Goal: Transaction & Acquisition: Subscribe to service/newsletter

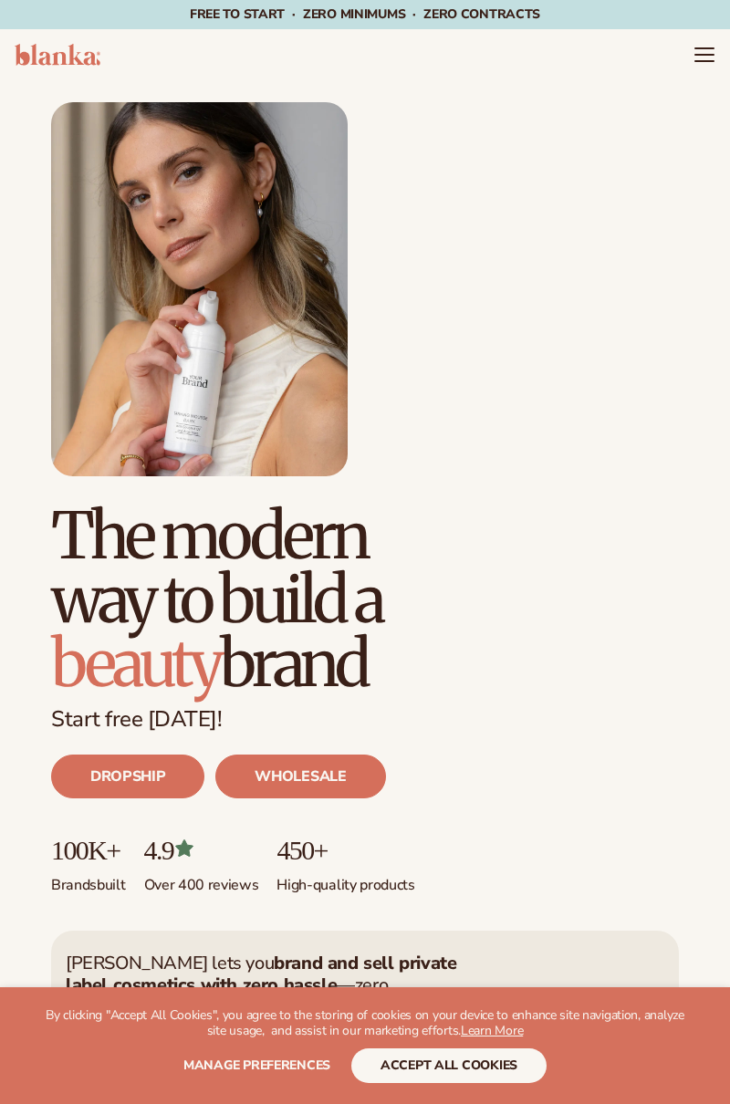
click at [705, 64] on icon "Menu" at bounding box center [704, 55] width 22 height 22
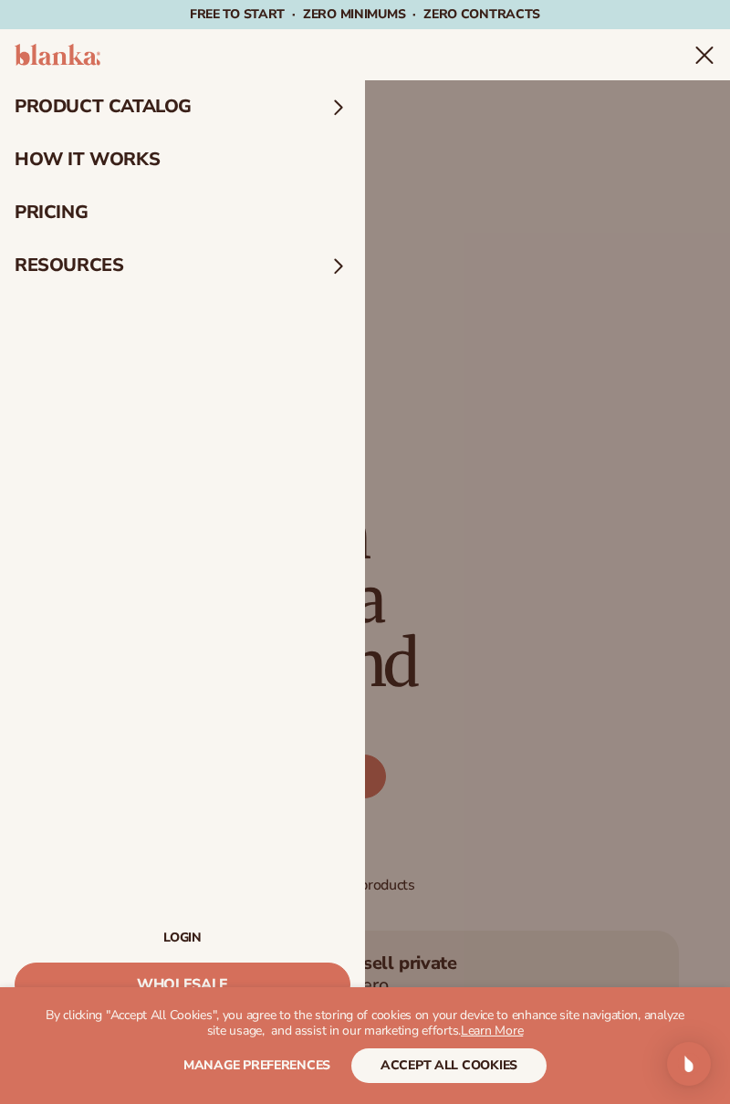
click at [56, 223] on link "pricing" at bounding box center [182, 212] width 365 height 53
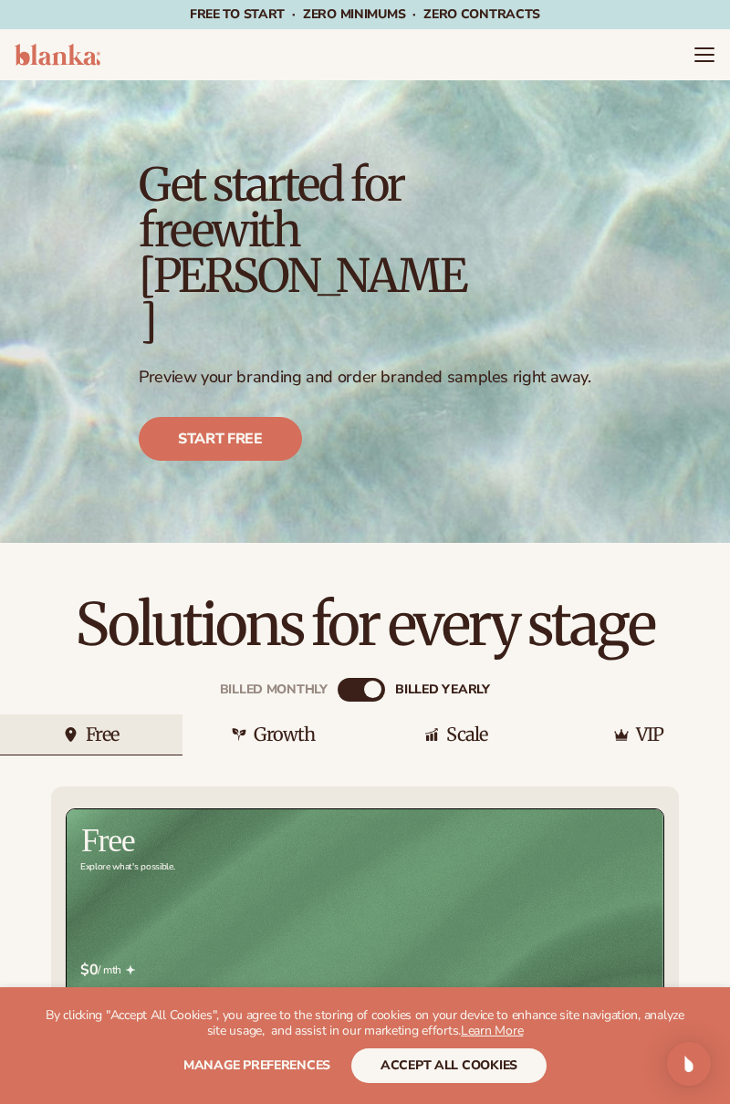
click at [358, 714] on div "Growth" at bounding box center [273, 734] width 182 height 41
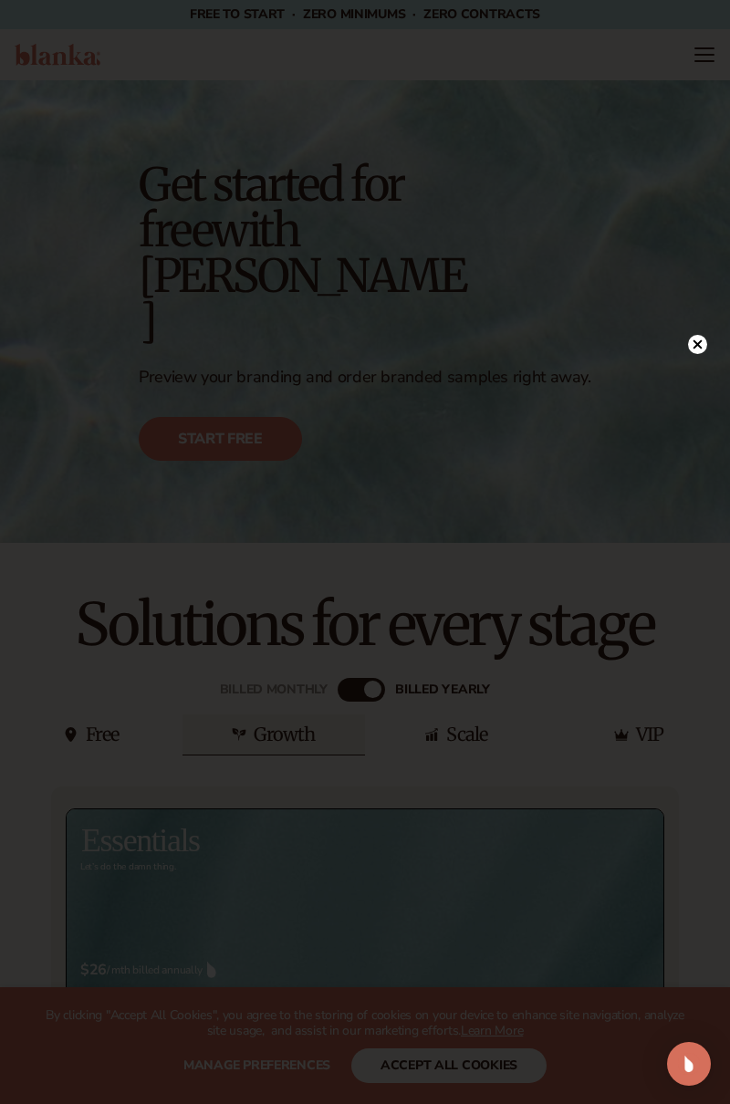
click at [702, 353] on icon at bounding box center [697, 344] width 19 height 19
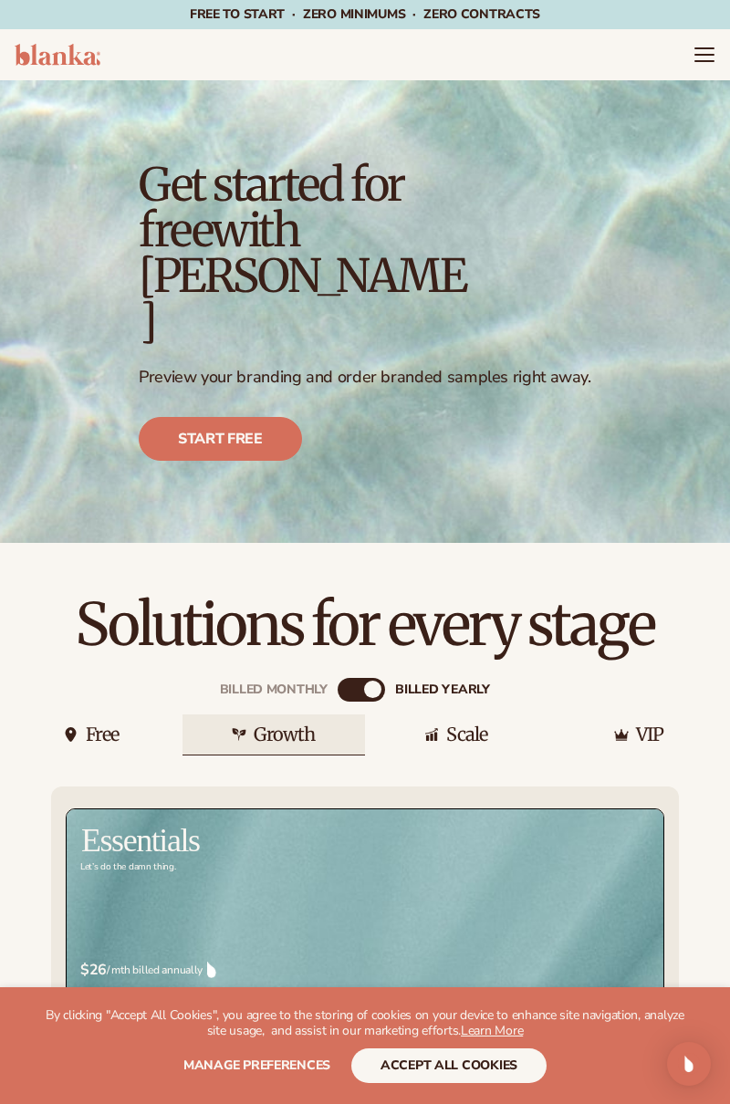
click at [92, 725] on div "Free" at bounding box center [103, 734] width 34 height 18
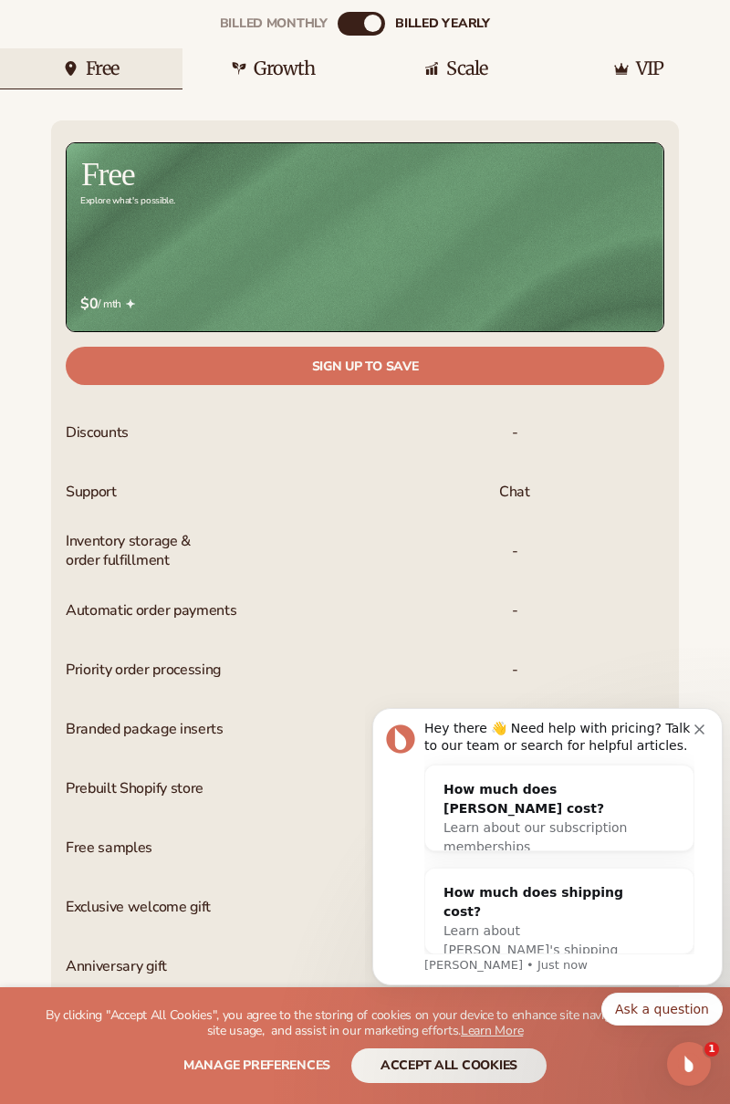
scroll to position [676, 0]
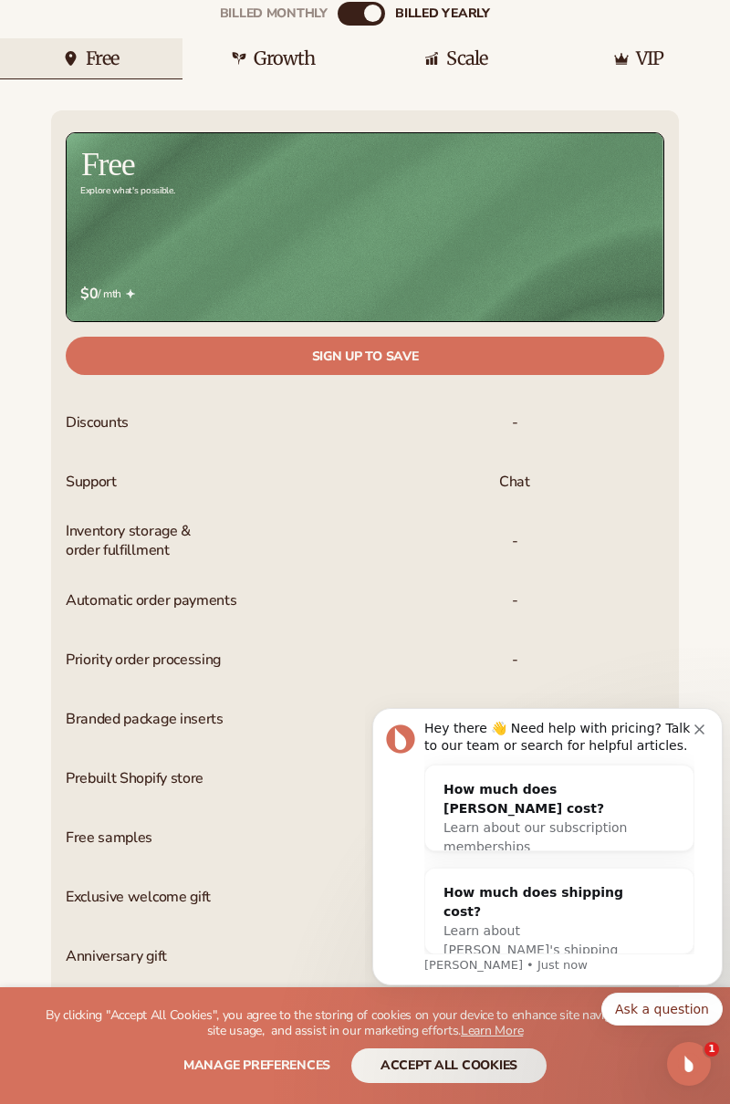
click at [697, 731] on icon "Dismiss notification" at bounding box center [699, 729] width 10 height 10
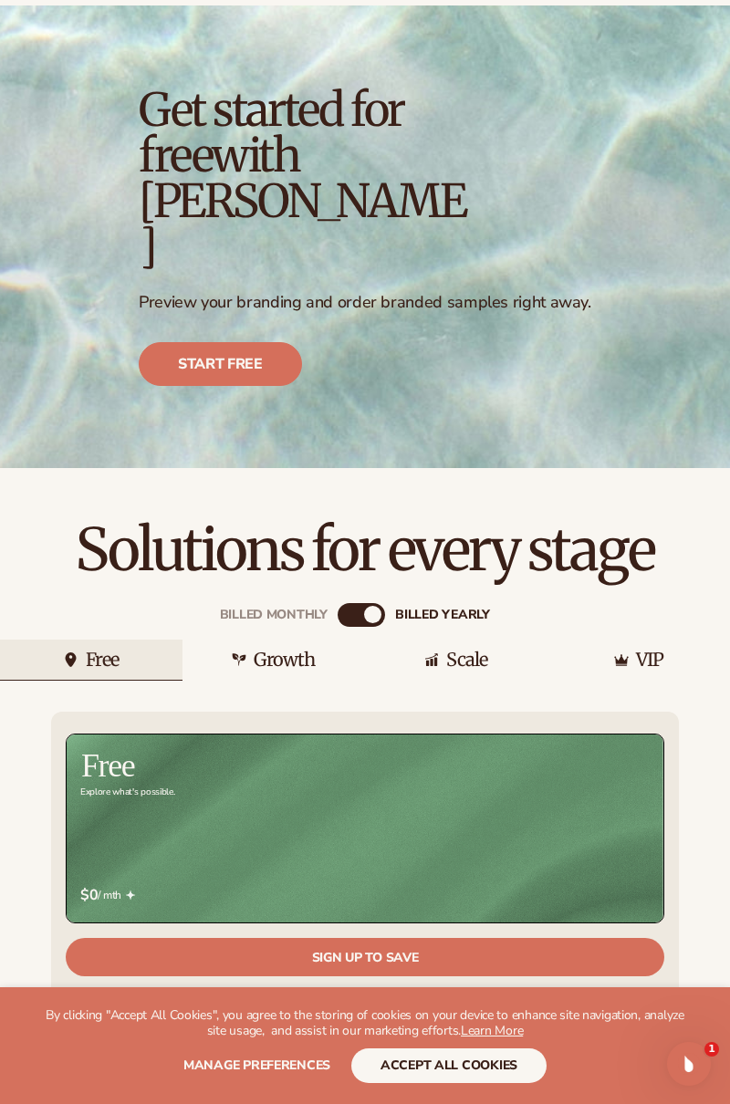
scroll to position [0, 0]
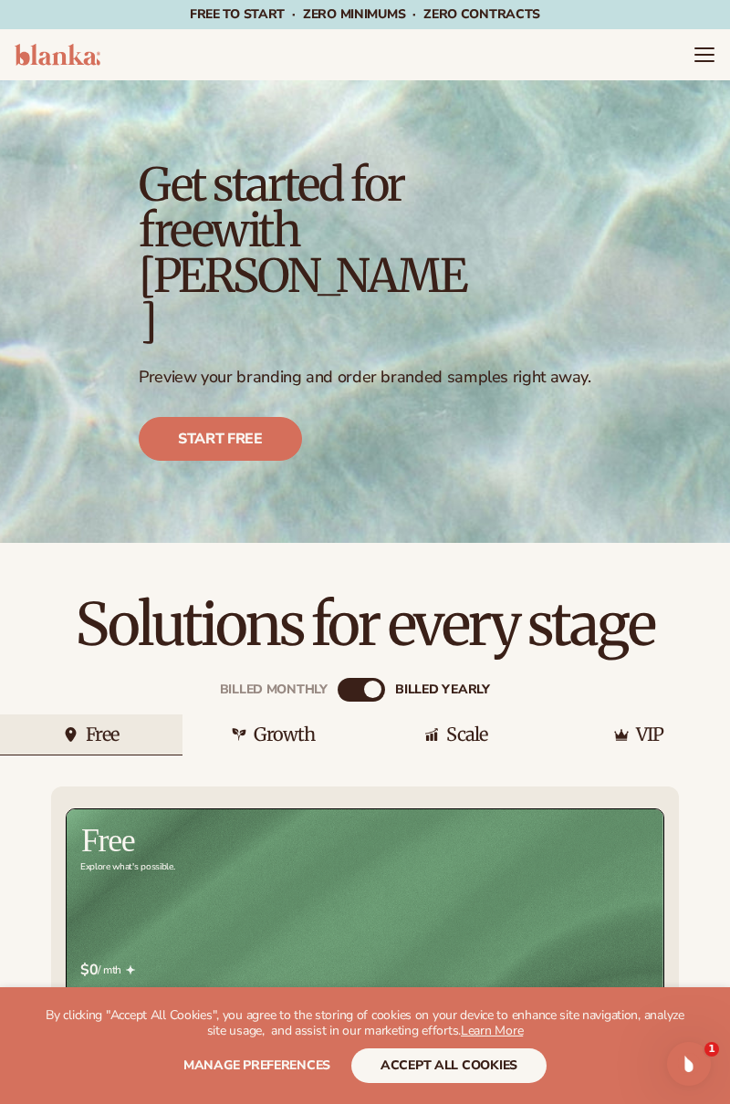
click at [217, 417] on link "Start free" at bounding box center [220, 439] width 163 height 44
